Goal: Information Seeking & Learning: Learn about a topic

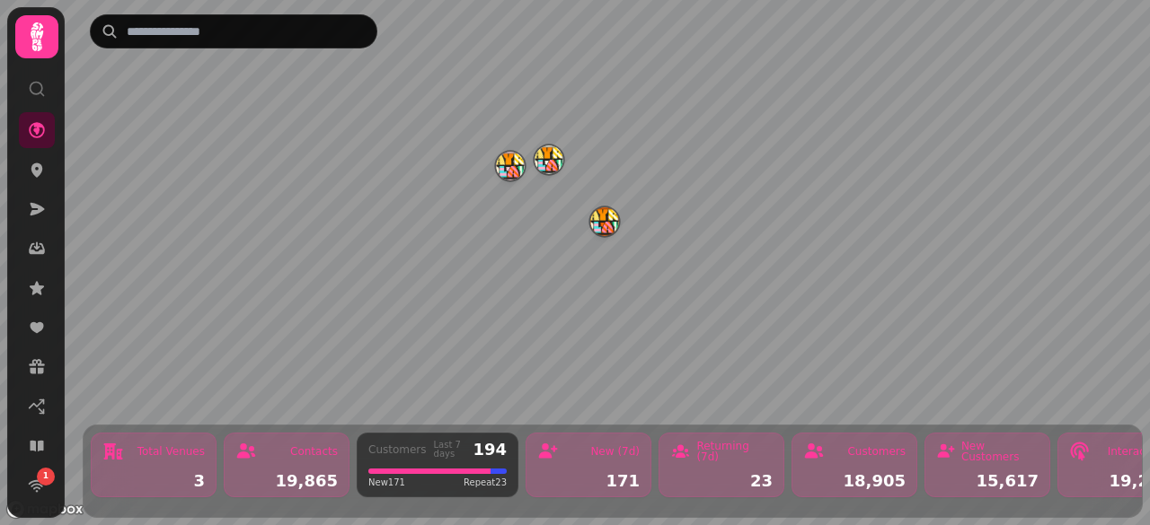
click at [513, 172] on img "Fayre Play Free Wifi GLA" at bounding box center [510, 166] width 28 height 28
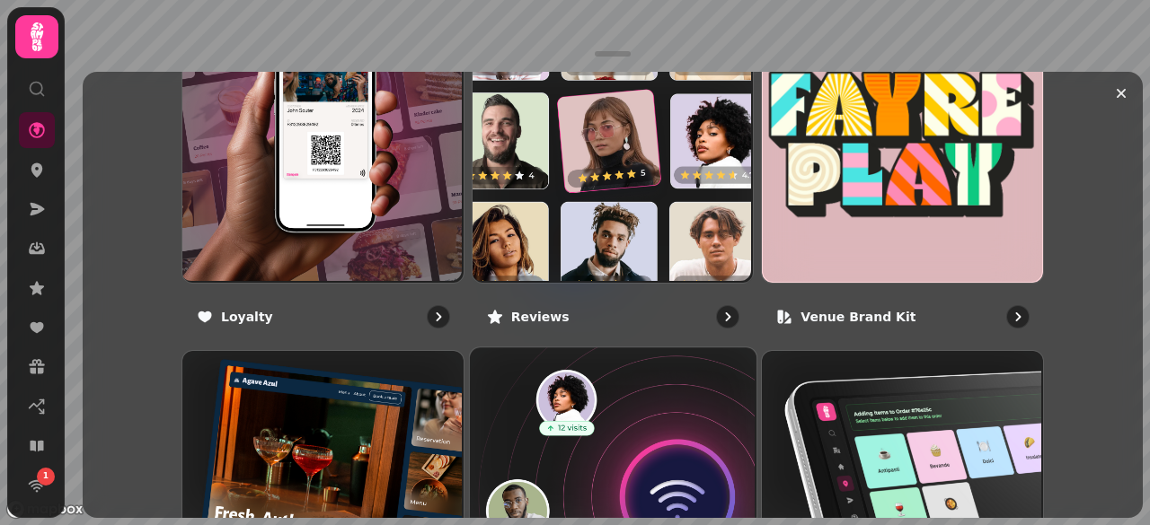
scroll to position [1113, 0]
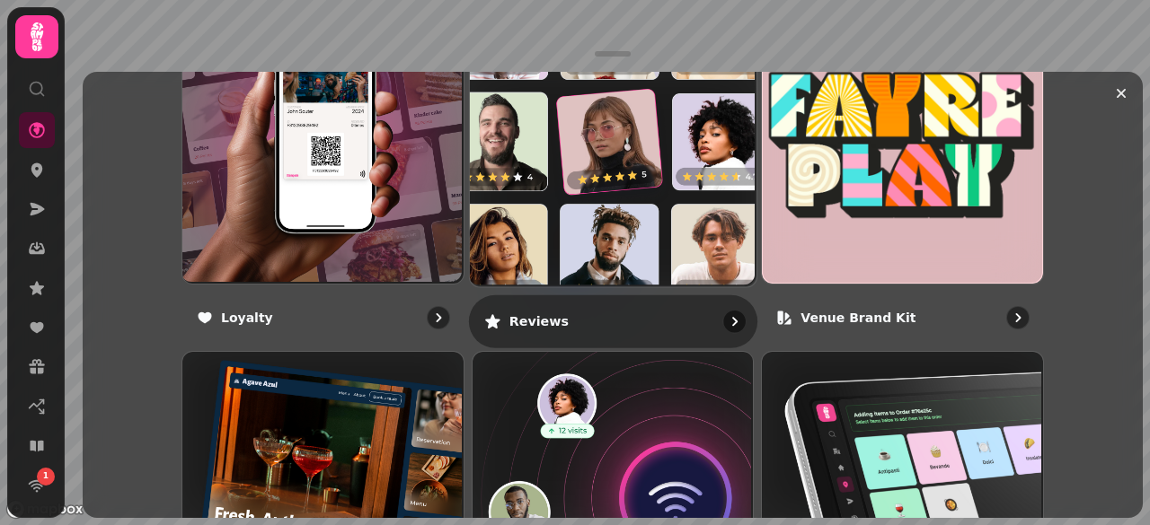
click at [615, 300] on div "Reviews" at bounding box center [613, 321] width 288 height 53
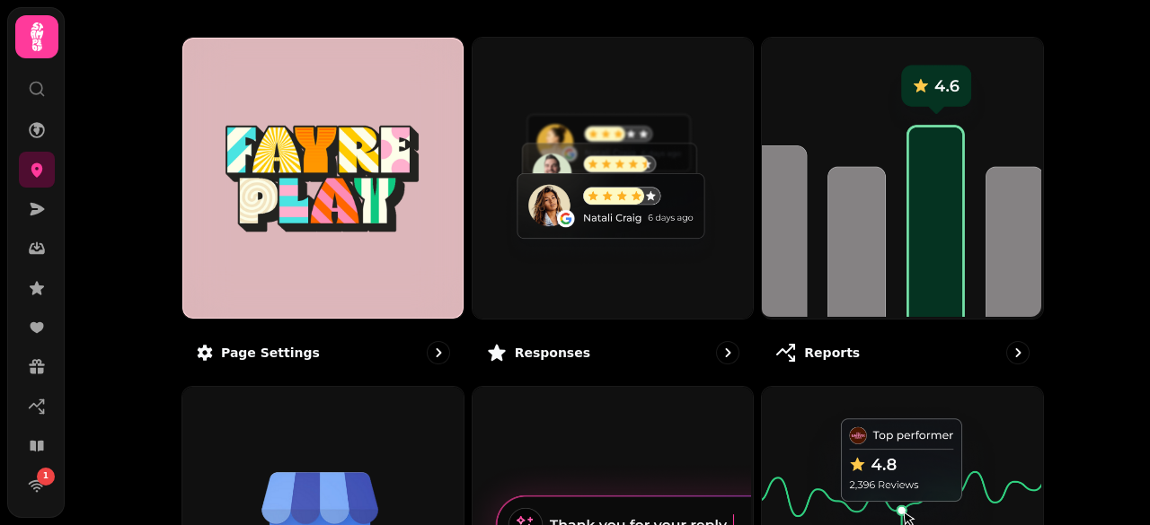
scroll to position [178, 0]
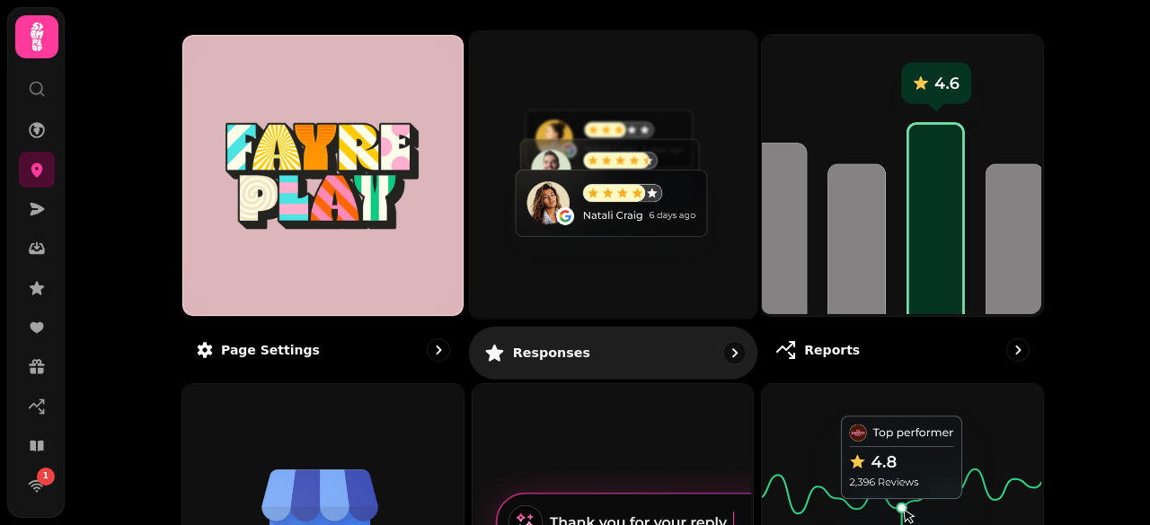
click at [666, 340] on div "Responses" at bounding box center [613, 352] width 288 height 53
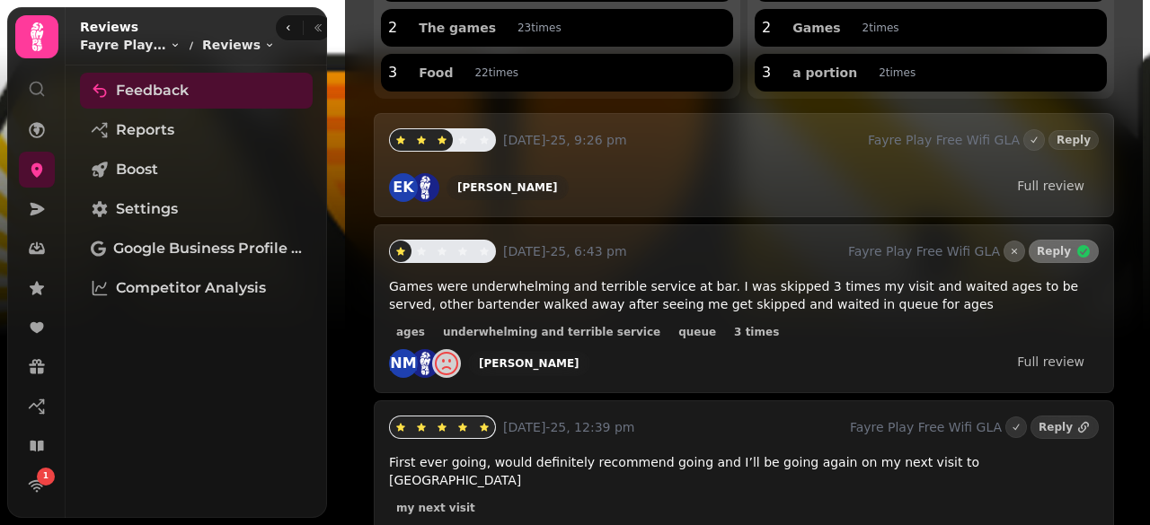
scroll to position [307, 0]
